Goal: Book appointment/travel/reservation

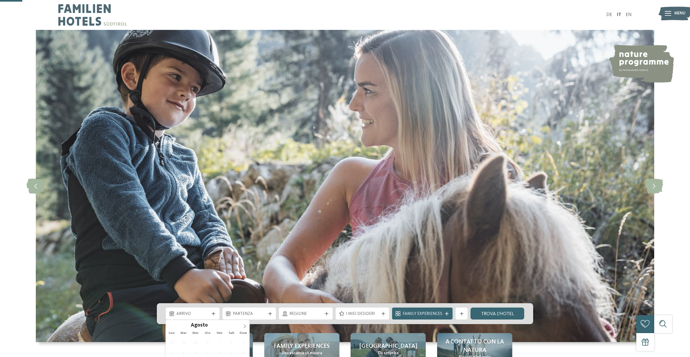
scroll to position [83, 0]
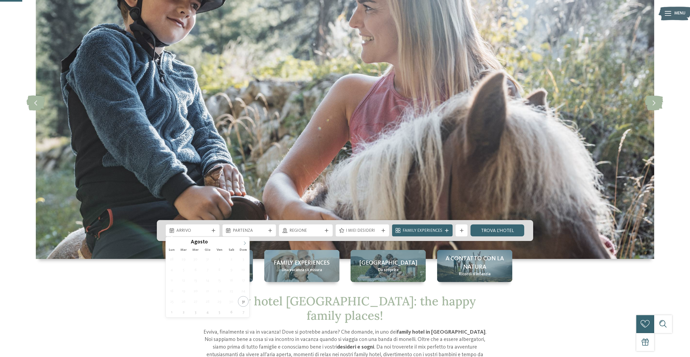
click at [244, 242] on div "Agosto ****" at bounding box center [208, 241] width 84 height 9
click at [245, 242] on icon at bounding box center [245, 243] width 2 height 4
type div "[DATE]"
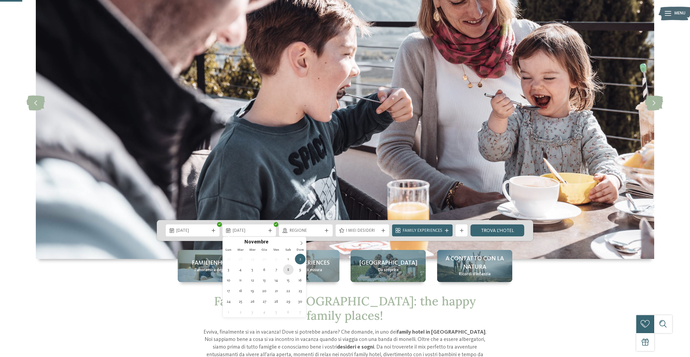
type div "[DATE]"
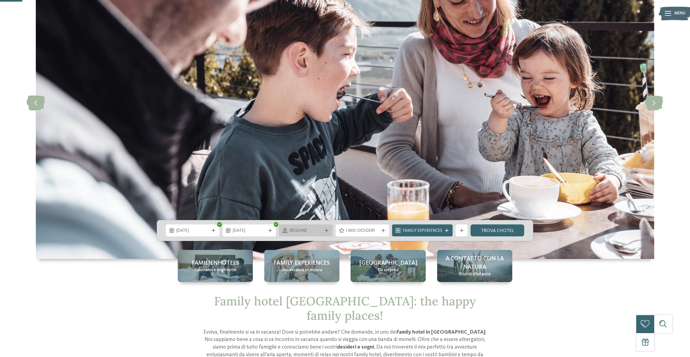
click at [307, 226] on div "Regione" at bounding box center [306, 230] width 54 height 12
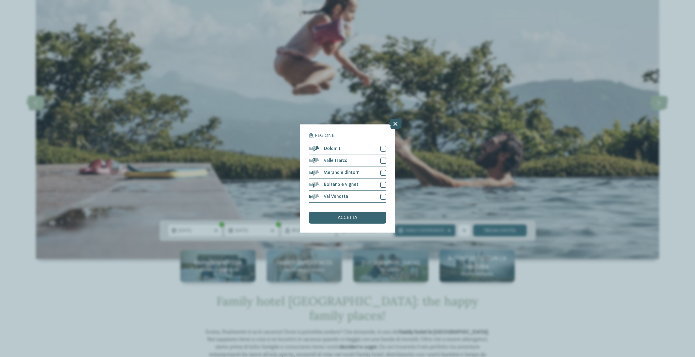
click at [392, 126] on icon at bounding box center [395, 124] width 13 height 10
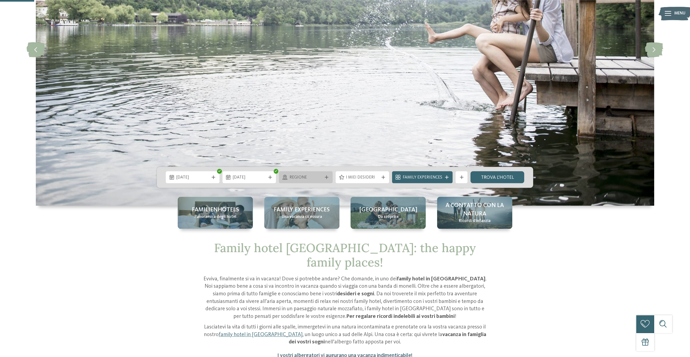
scroll to position [138, 0]
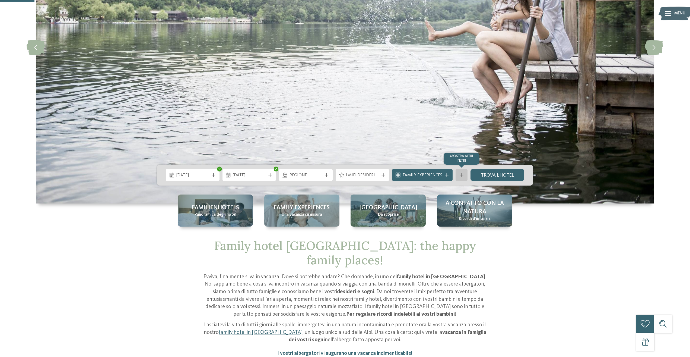
click at [461, 176] on icon at bounding box center [462, 175] width 4 height 4
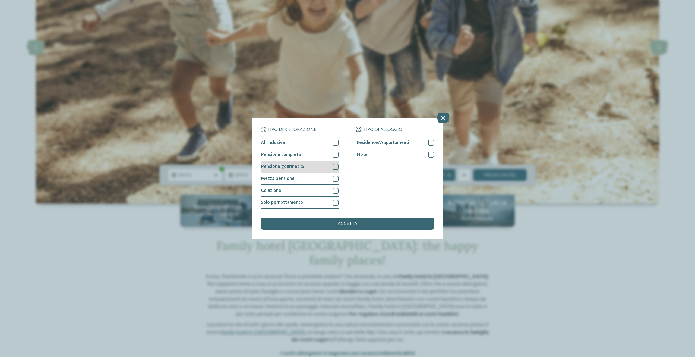
click at [336, 167] on div at bounding box center [335, 167] width 6 height 6
click at [335, 154] on div at bounding box center [335, 154] width 6 height 6
click at [384, 226] on div "accetta" at bounding box center [347, 223] width 173 height 12
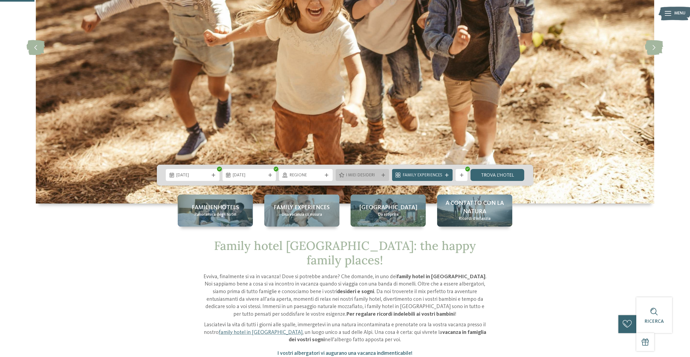
click at [377, 172] on span "I miei desideri" at bounding box center [362, 175] width 33 height 6
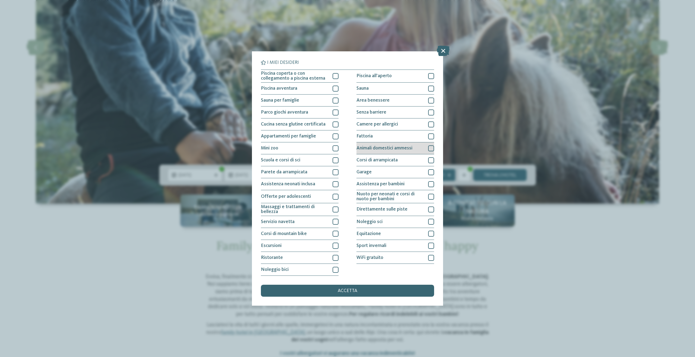
click at [429, 149] on div at bounding box center [431, 148] width 6 height 6
click at [351, 290] on span "accetta" at bounding box center [348, 290] width 20 height 5
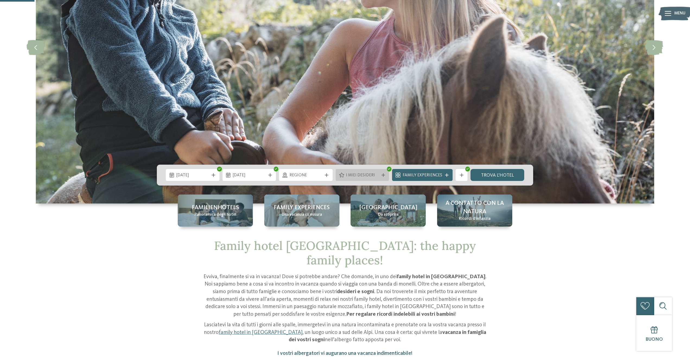
click at [359, 170] on div "I miei desideri" at bounding box center [363, 175] width 54 height 12
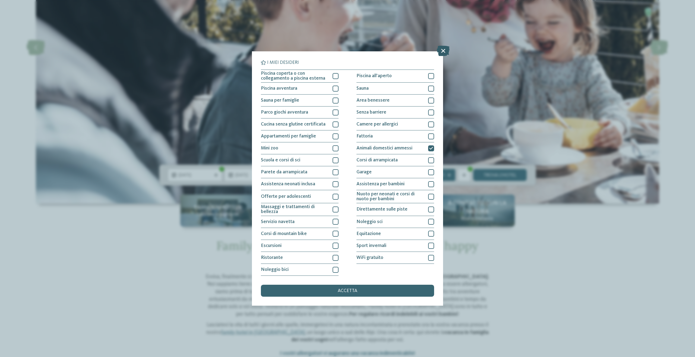
click at [441, 51] on icon at bounding box center [443, 51] width 13 height 10
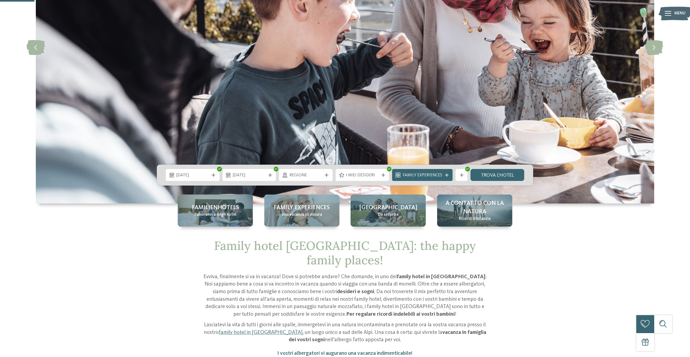
click at [309, 180] on div "Regione" at bounding box center [306, 175] width 54 height 12
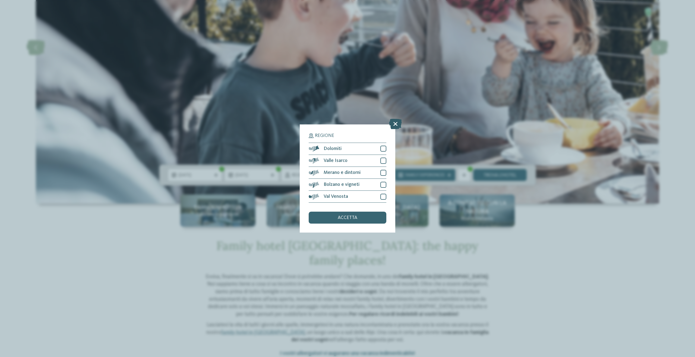
click at [395, 122] on icon at bounding box center [395, 124] width 13 height 10
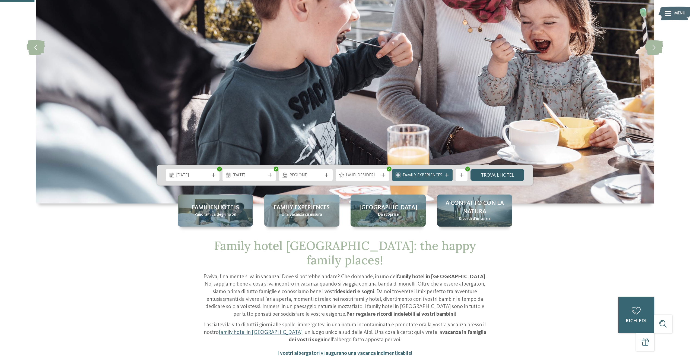
click at [484, 175] on link "trova l’hotel" at bounding box center [498, 175] width 54 height 12
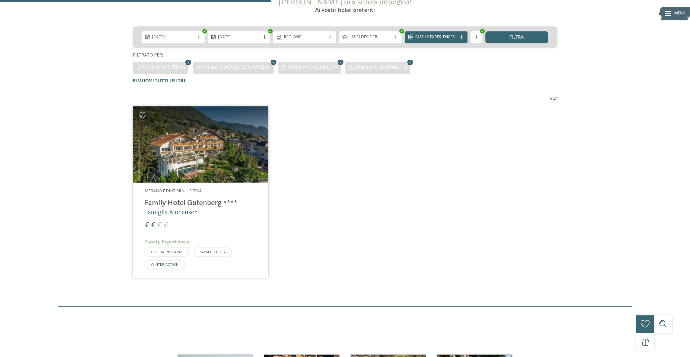
scroll to position [116, 0]
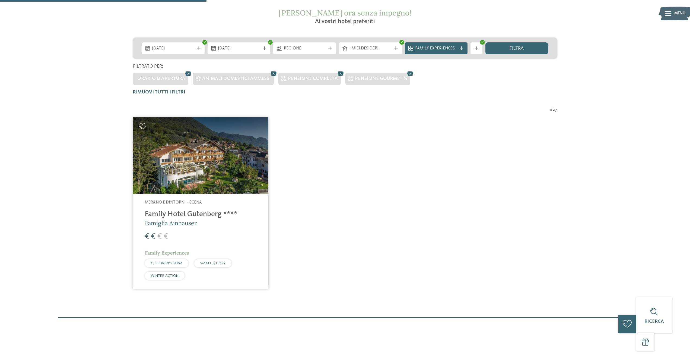
click at [186, 215] on h4 "Family Hotel Gutenberg ****" at bounding box center [201, 214] width 112 height 9
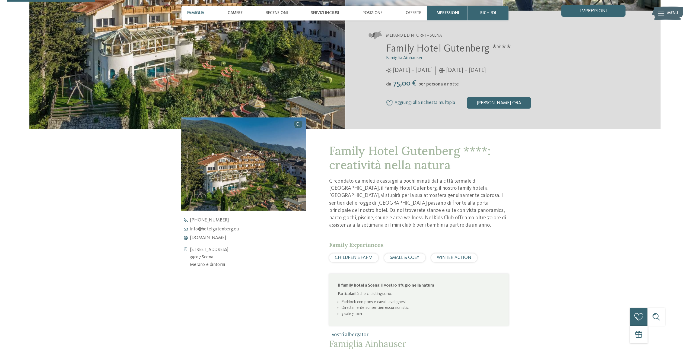
scroll to position [138, 0]
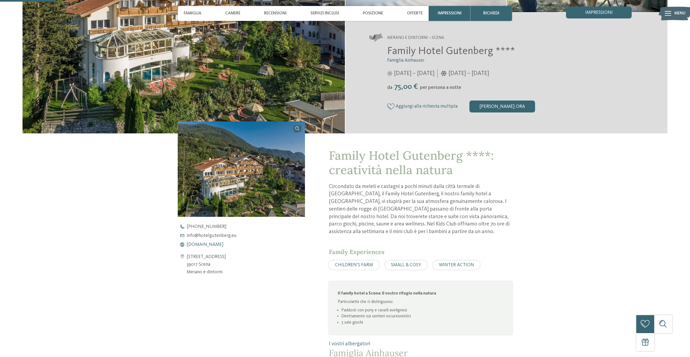
click at [207, 245] on span "www.hotelgutenberg.eu" at bounding box center [205, 244] width 37 height 5
